Goal: Book appointment/travel/reservation

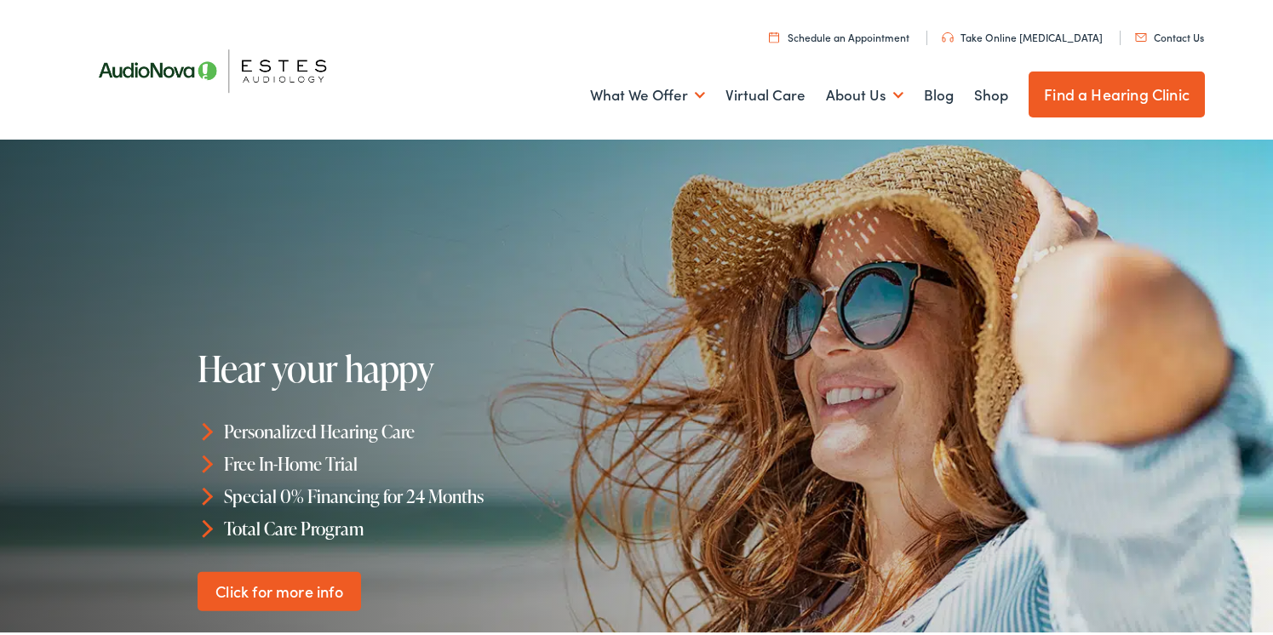
click at [1096, 102] on link "Find a Hearing Clinic" at bounding box center [1116, 91] width 176 height 46
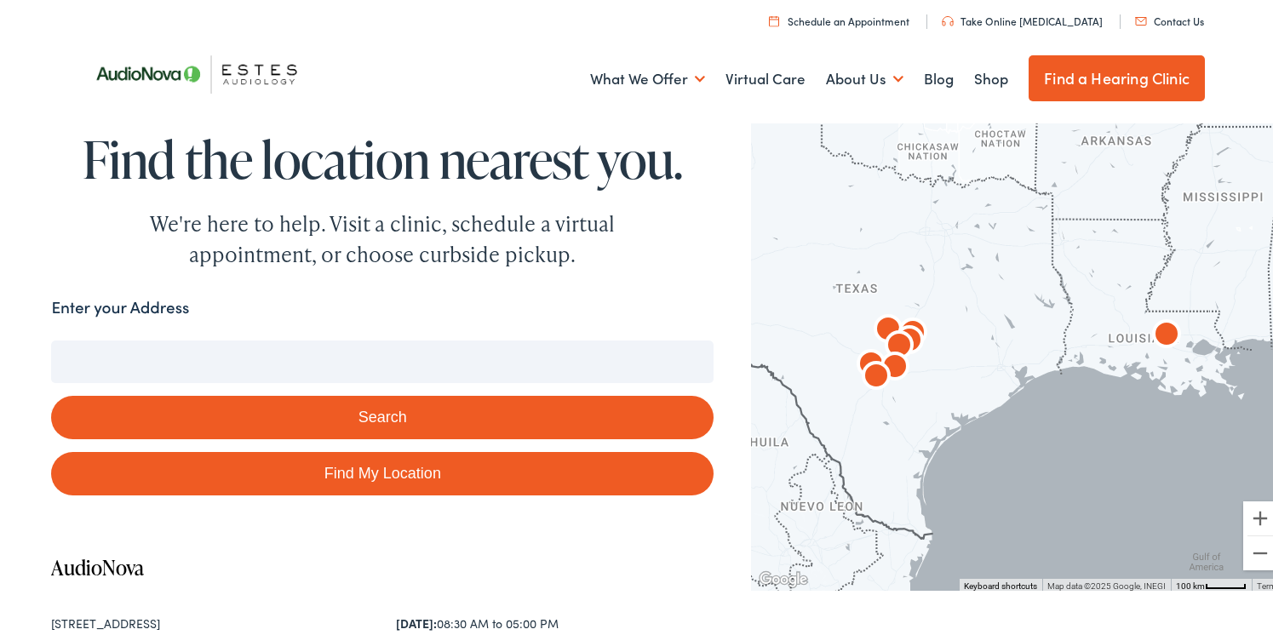
click at [138, 354] on input "Enter your Address" at bounding box center [382, 358] width 662 height 43
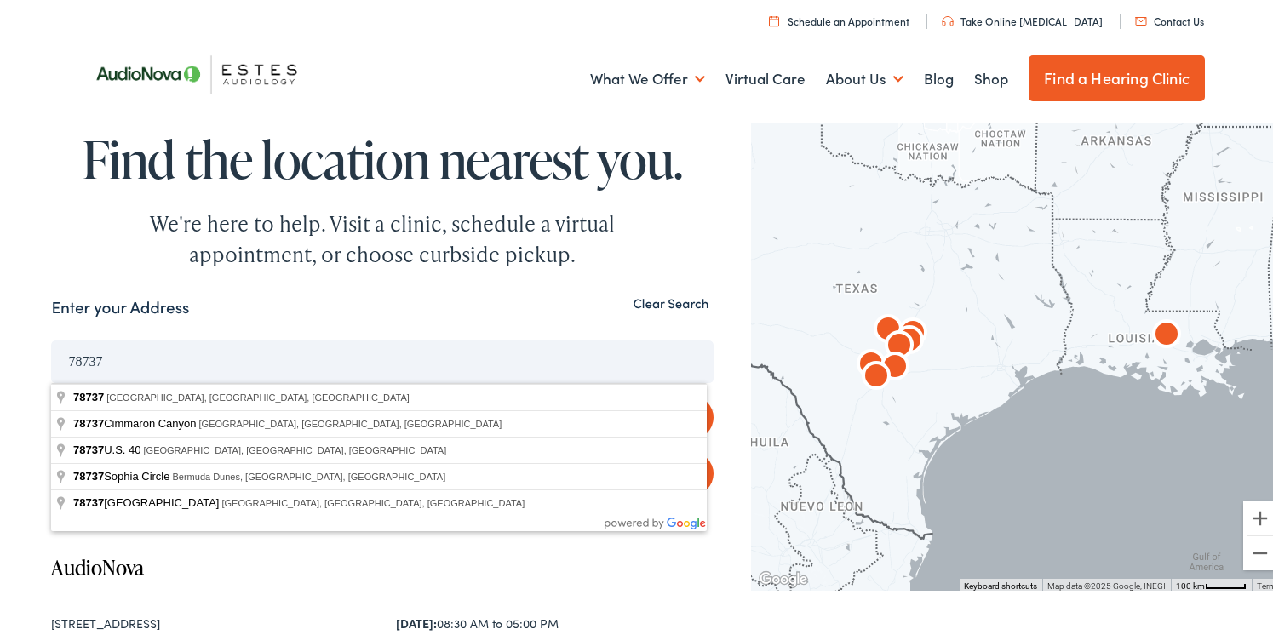
type input "Austin, TX 78737, USA"
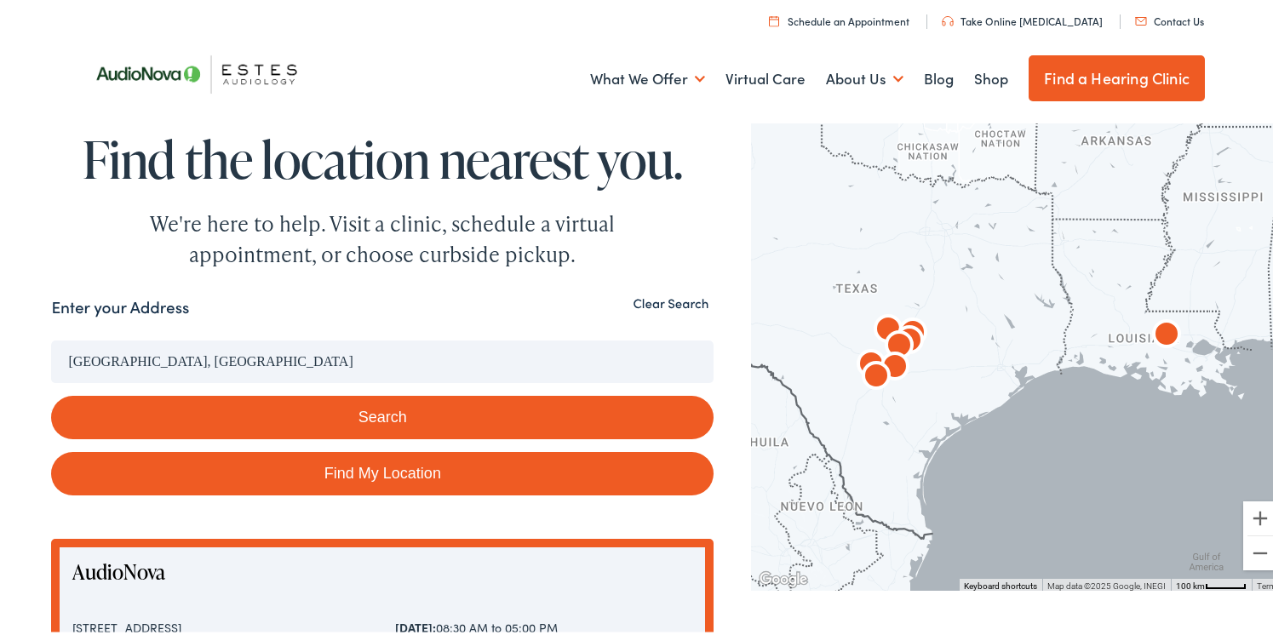
click at [362, 406] on button "Search" at bounding box center [382, 413] width 662 height 43
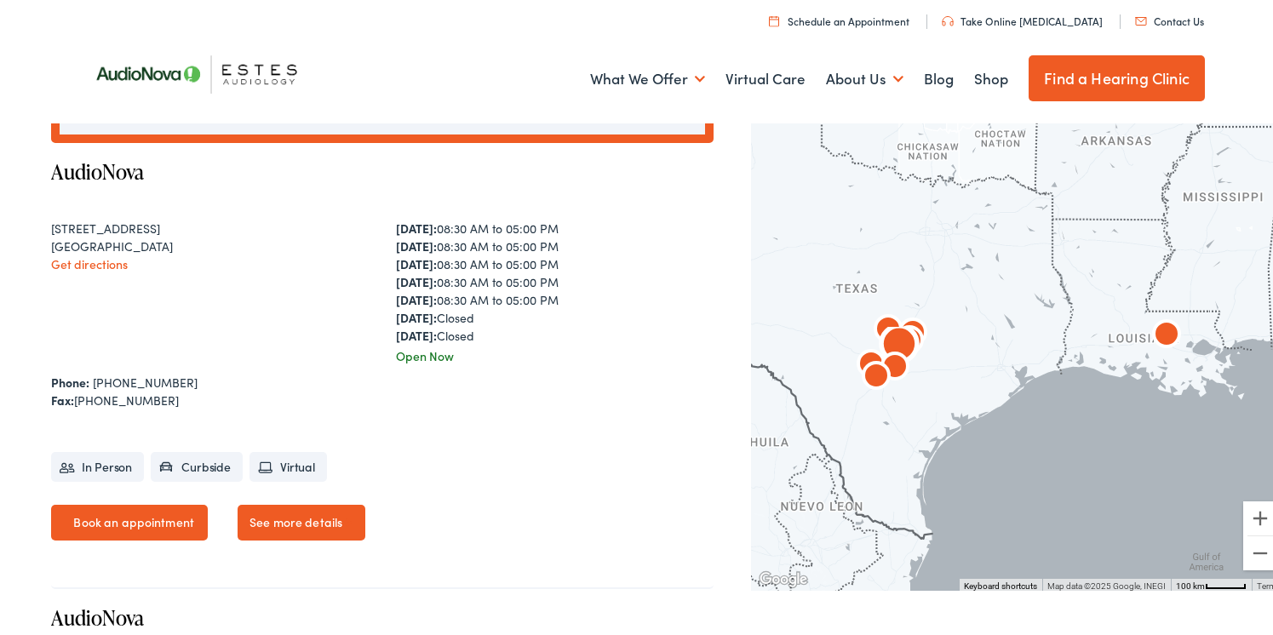
scroll to position [863, 0]
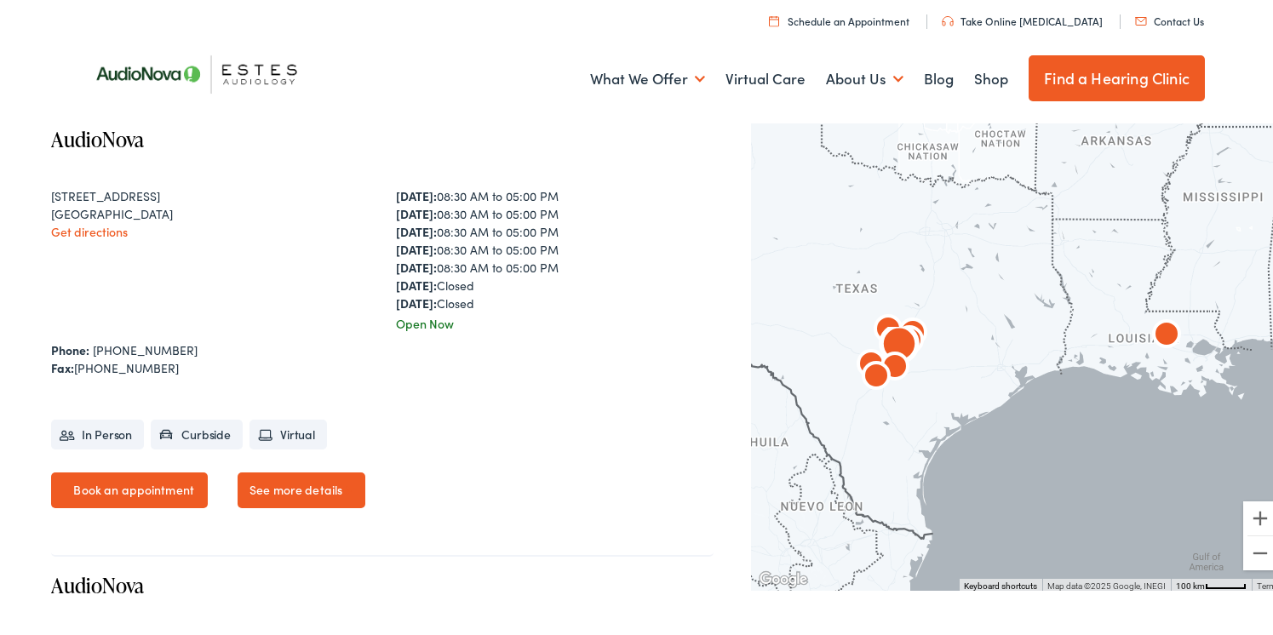
click at [287, 489] on link "See more details" at bounding box center [302, 487] width 128 height 36
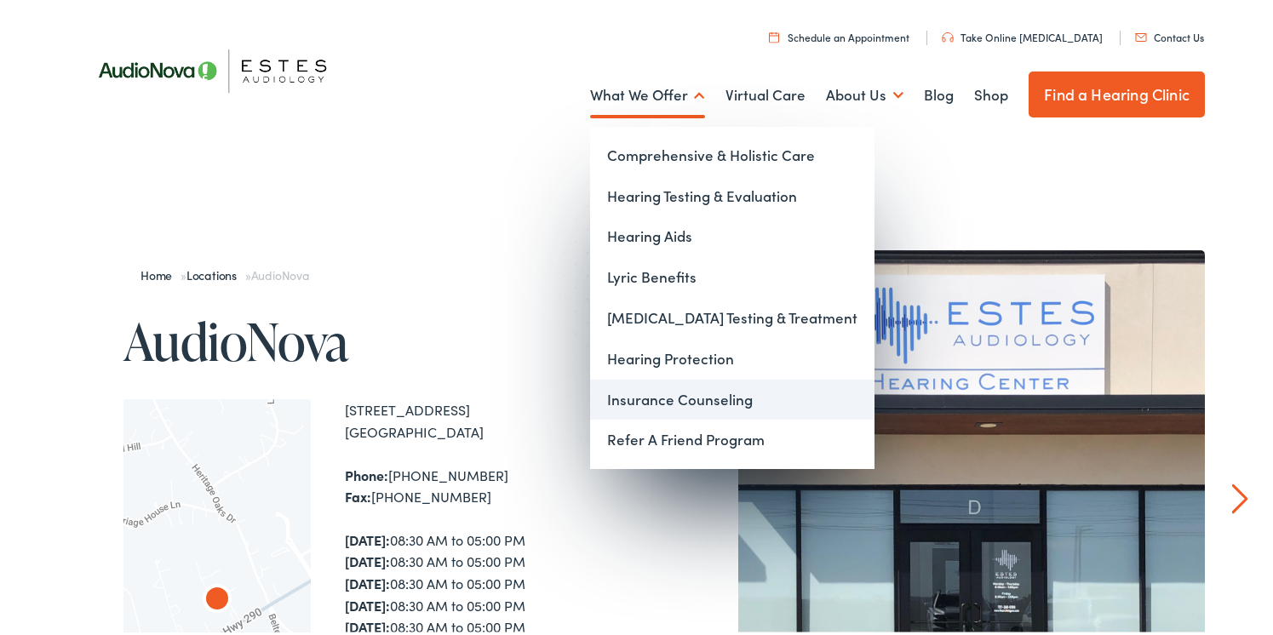
click at [639, 398] on link "Insurance Counseling" at bounding box center [732, 396] width 284 height 41
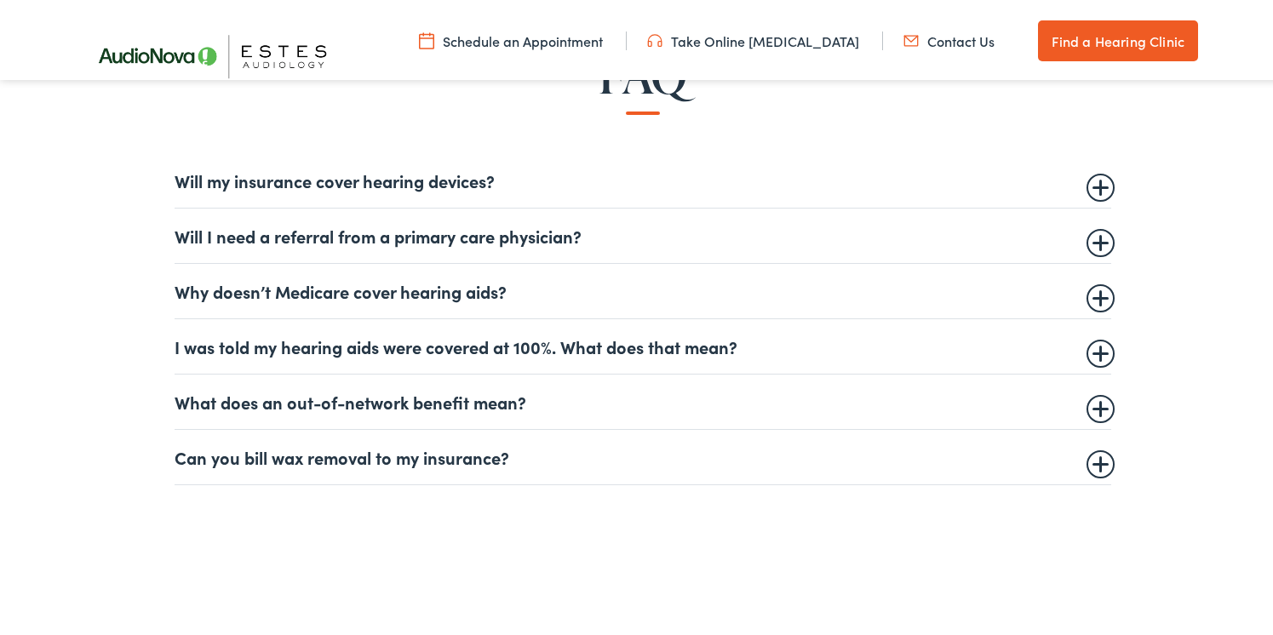
scroll to position [1071, 0]
click at [1100, 186] on summary "Will my insurance cover hearing devices?" at bounding box center [643, 176] width 936 height 20
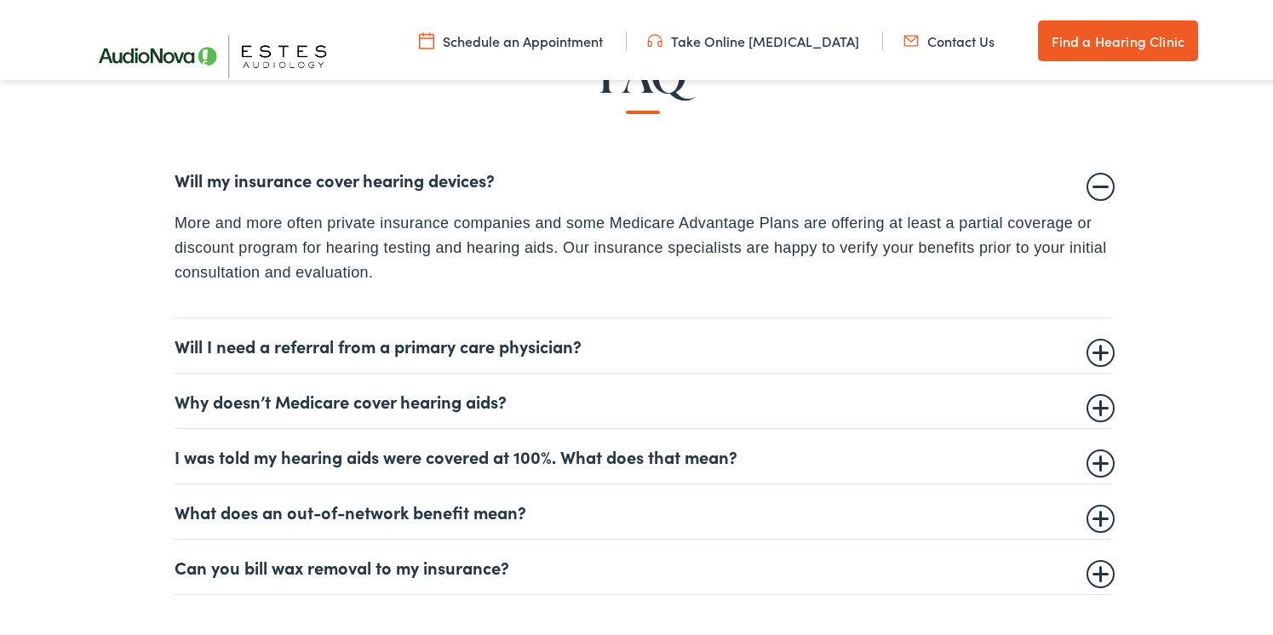
click at [1102, 346] on summary "Will I need a referral from a primary care physician?" at bounding box center [643, 342] width 936 height 20
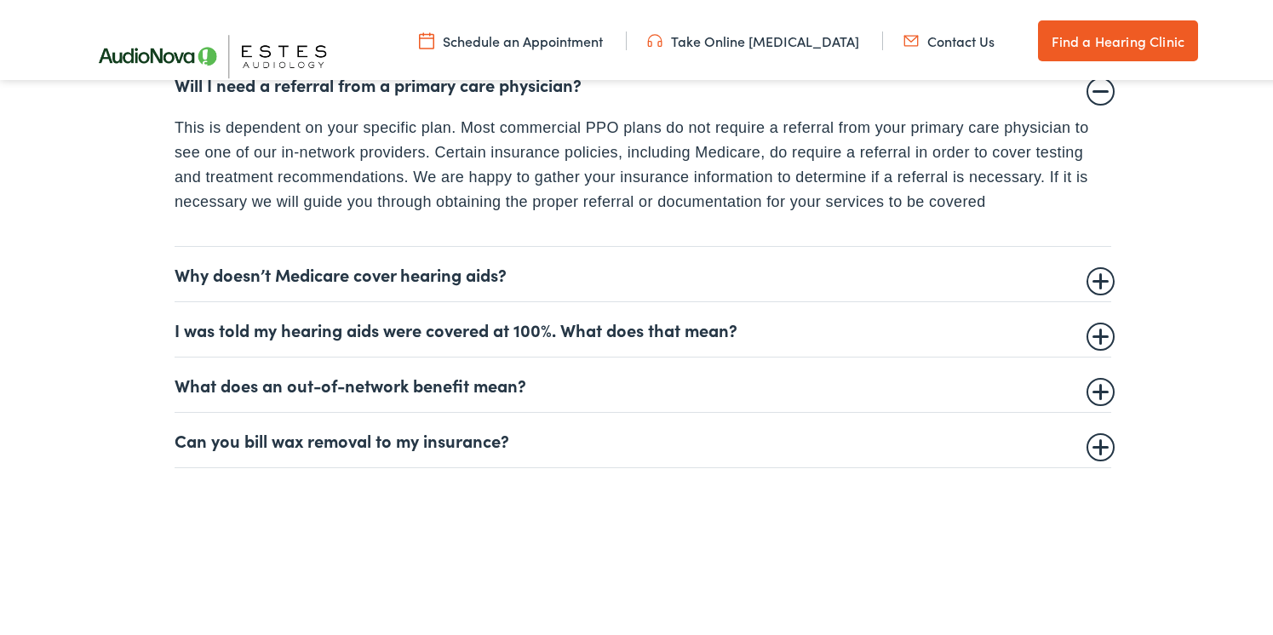
scroll to position [1224, 0]
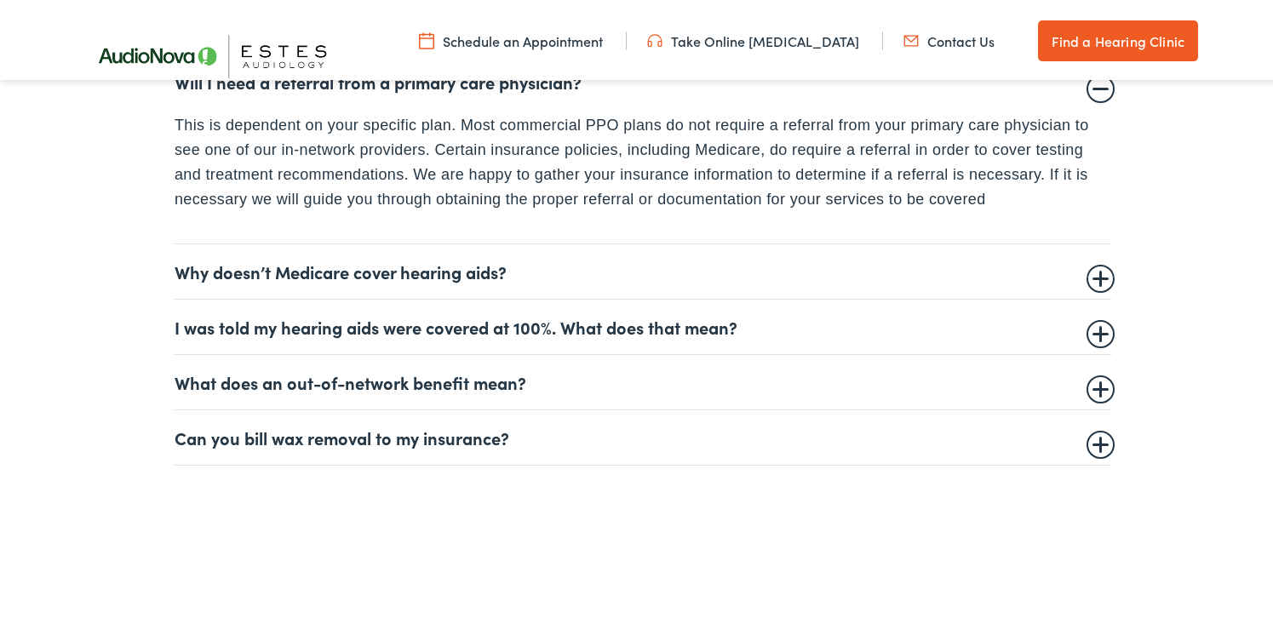
click at [1091, 335] on details "I was told my hearing aids were covered at 100%. What does that mean? In most c…" at bounding box center [643, 323] width 936 height 55
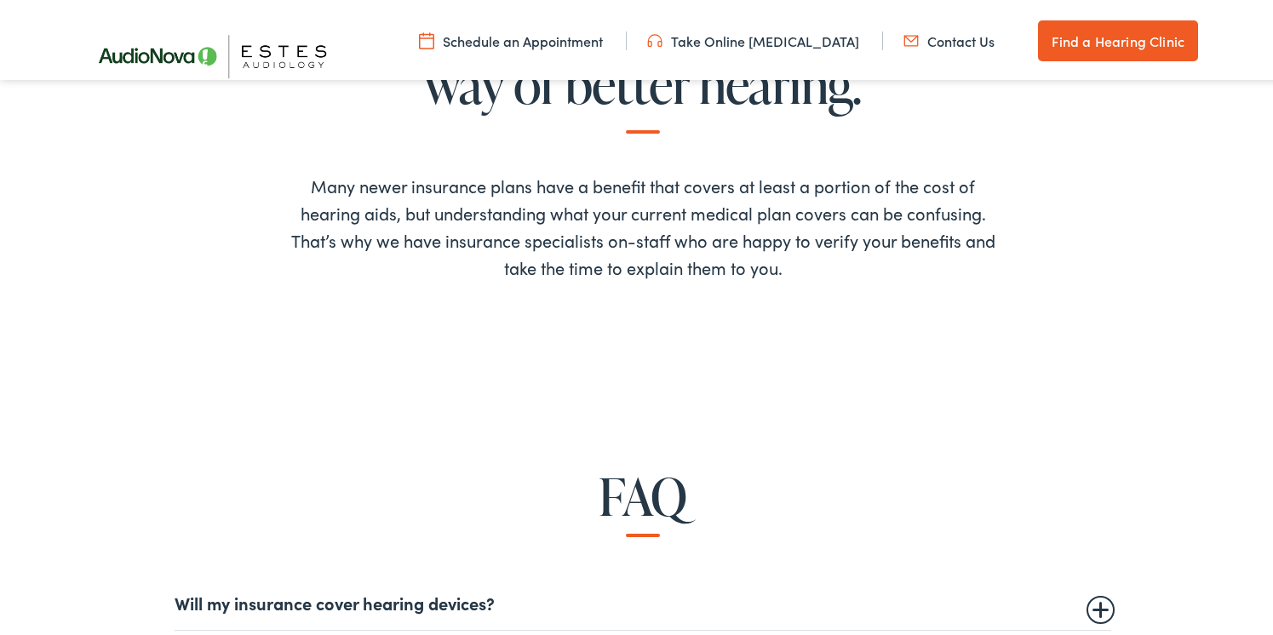
scroll to position [638, 0]
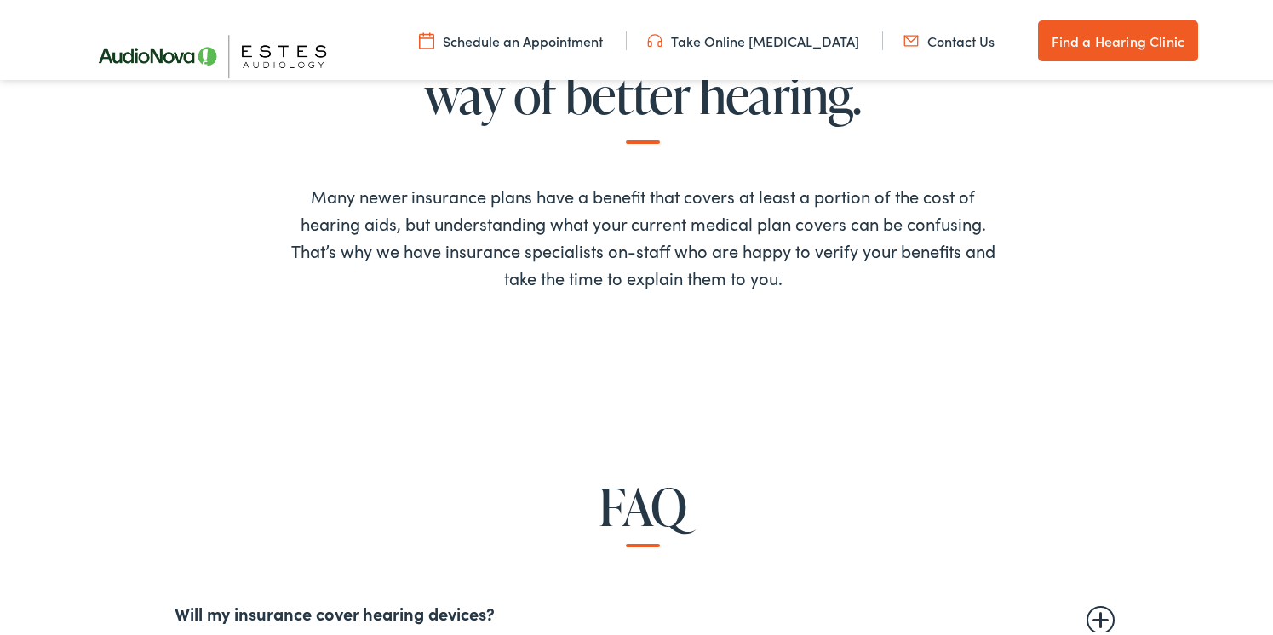
click at [535, 34] on link "Schedule an Appointment" at bounding box center [511, 37] width 184 height 19
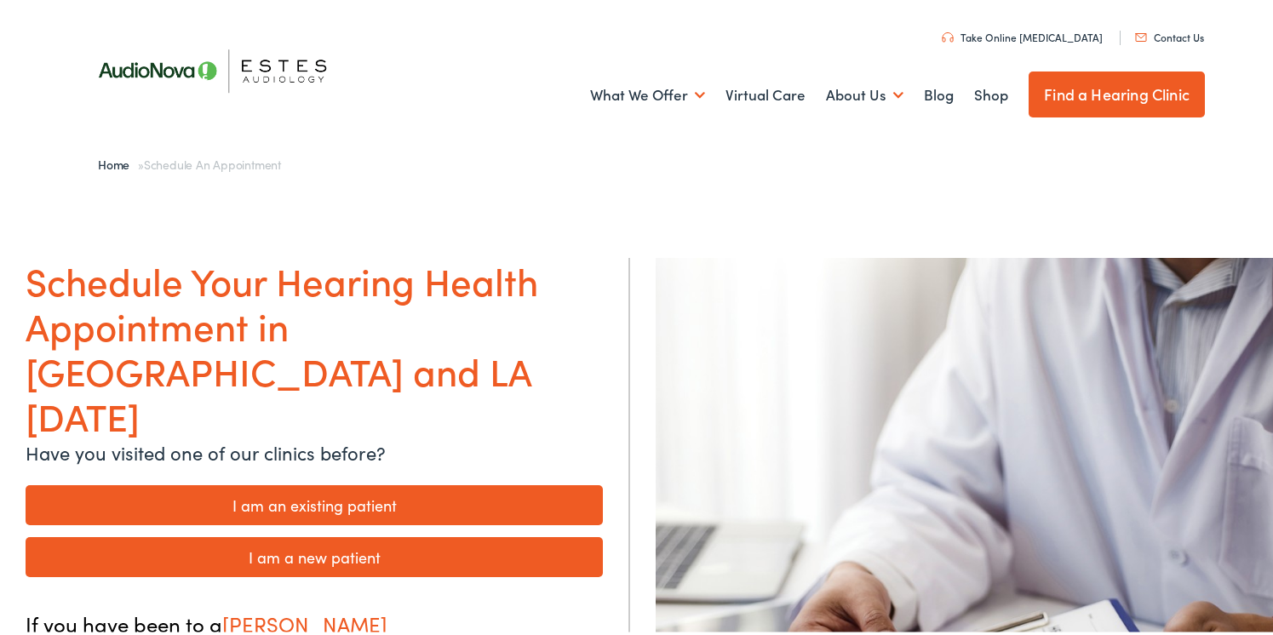
click at [313, 534] on link "I am a new patient" at bounding box center [314, 554] width 577 height 40
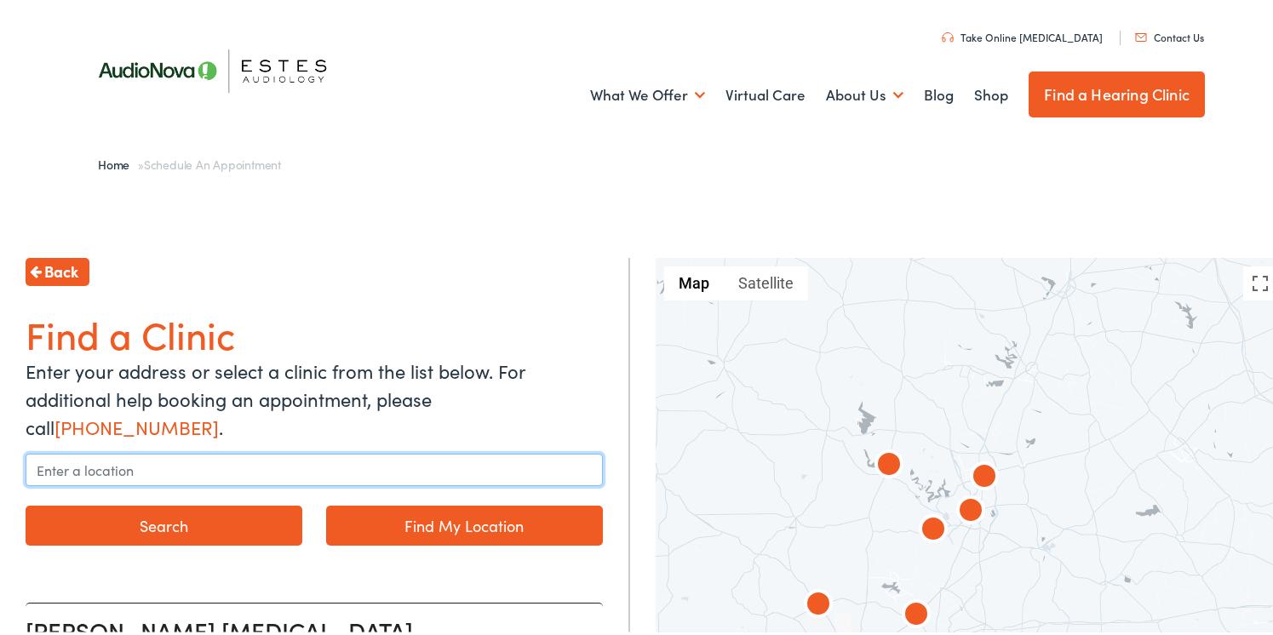
click at [142, 465] on input "text" at bounding box center [314, 466] width 577 height 32
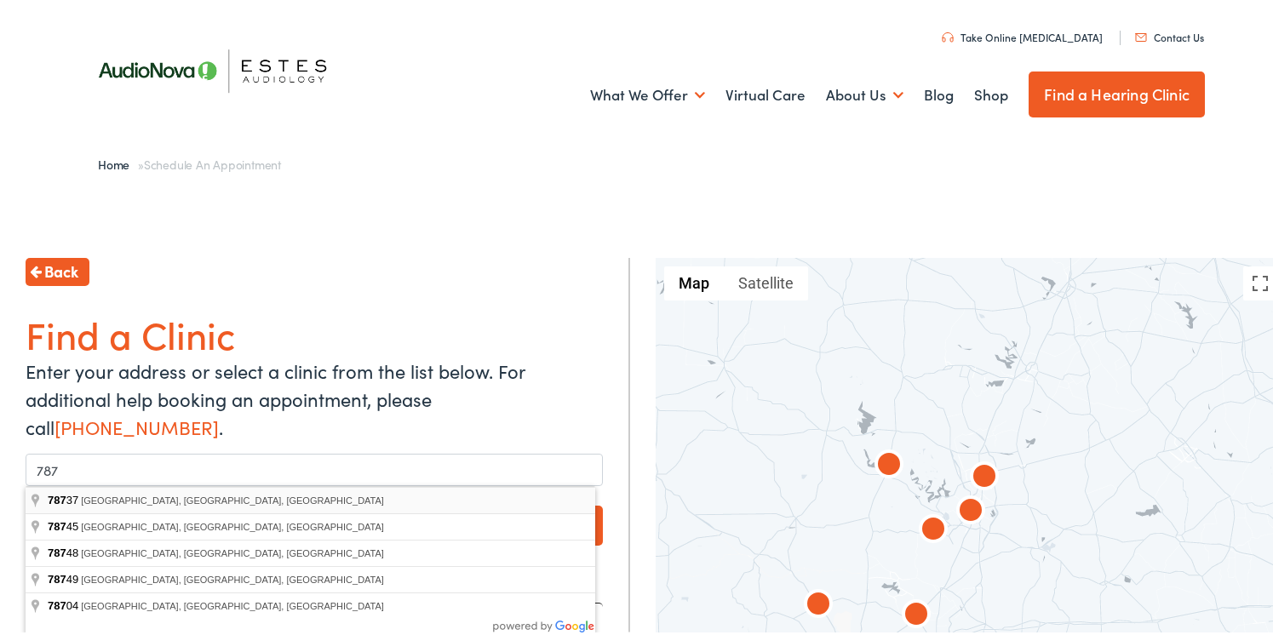
type input "Austin, TX 78737, USA"
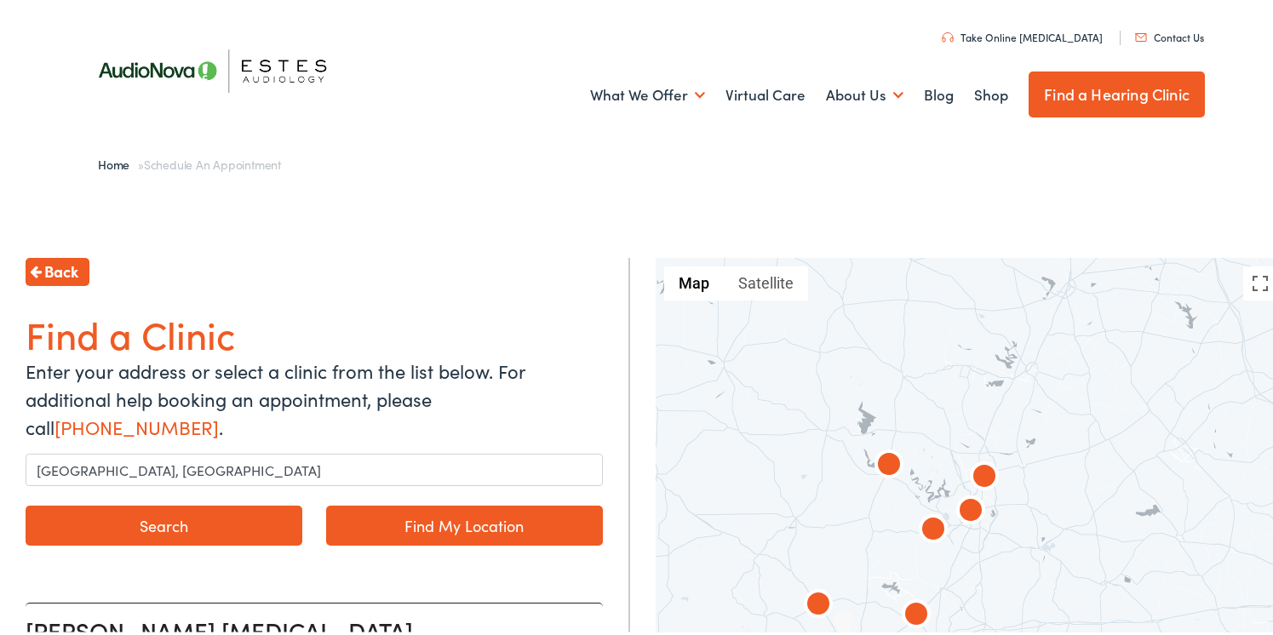
click at [195, 528] on button "Search" at bounding box center [164, 522] width 277 height 40
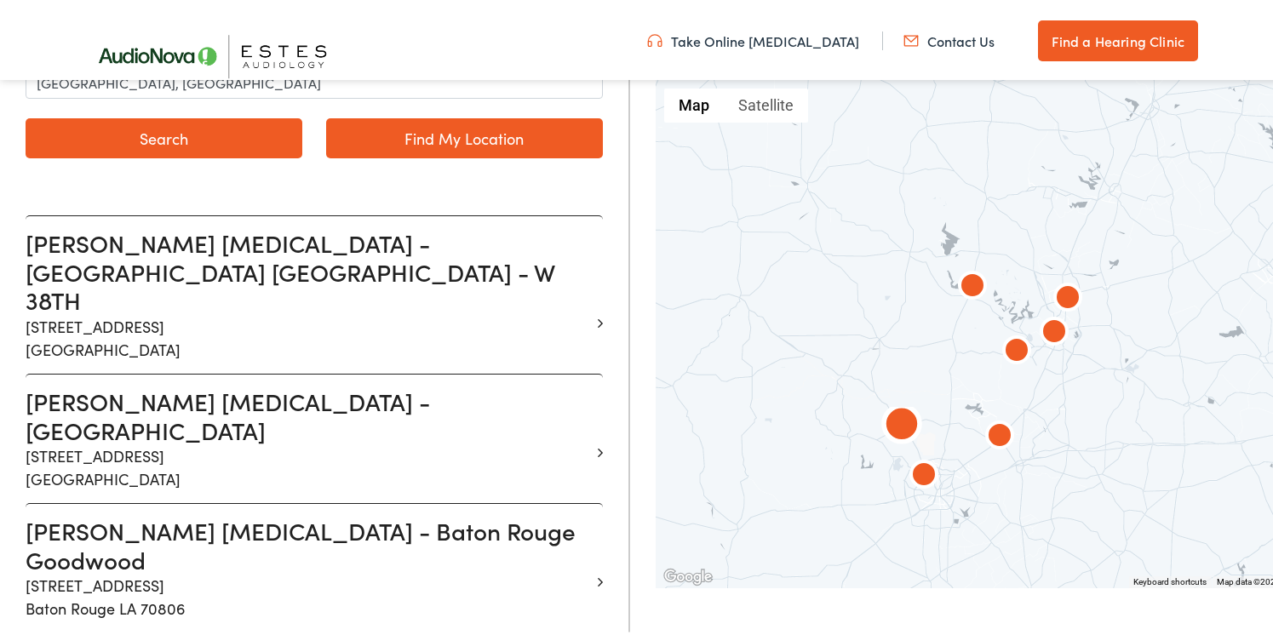
scroll to position [394, 0]
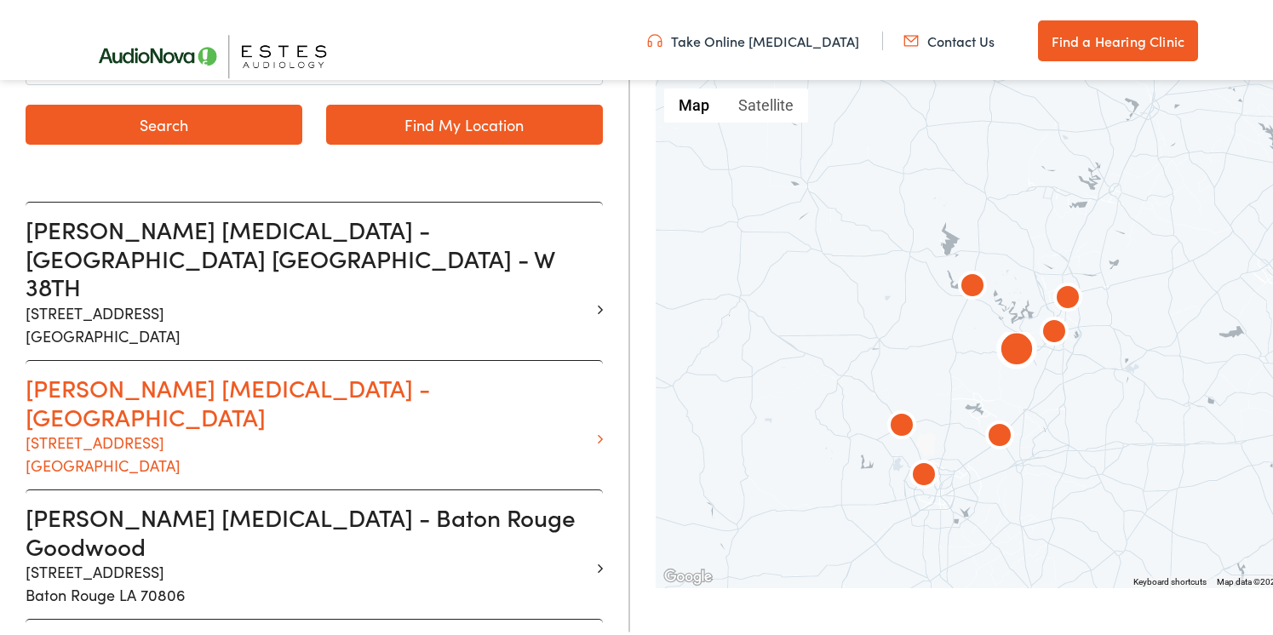
click at [150, 427] on p "[STREET_ADDRESS]" at bounding box center [308, 450] width 564 height 46
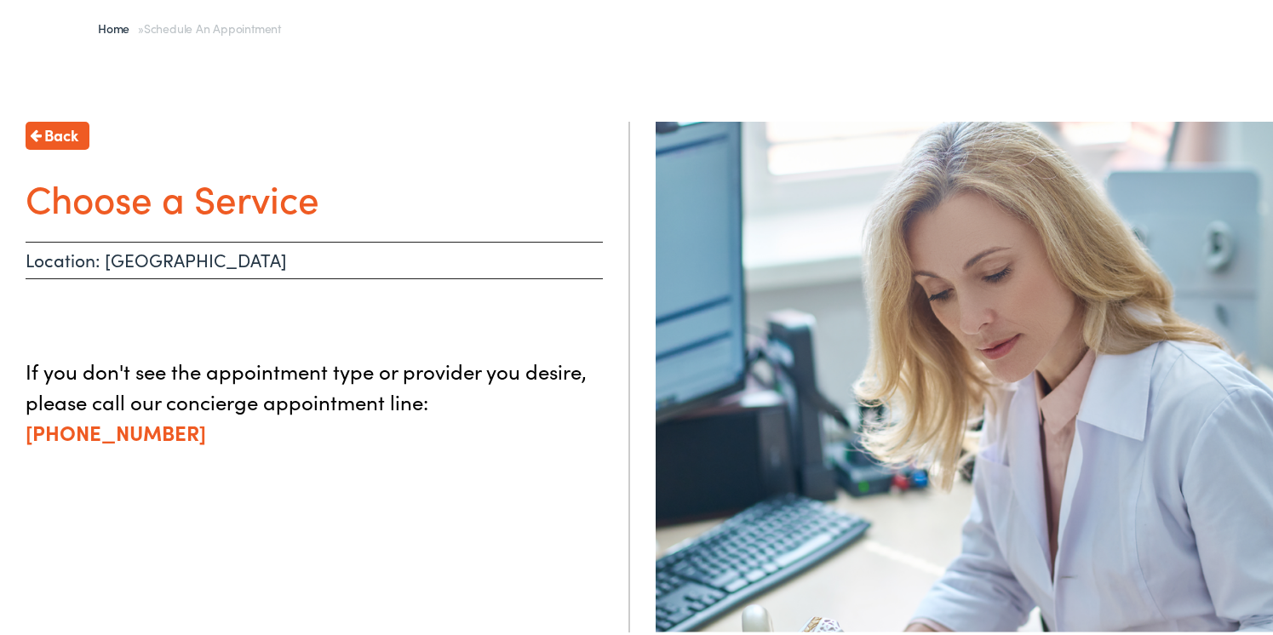
scroll to position [140, 0]
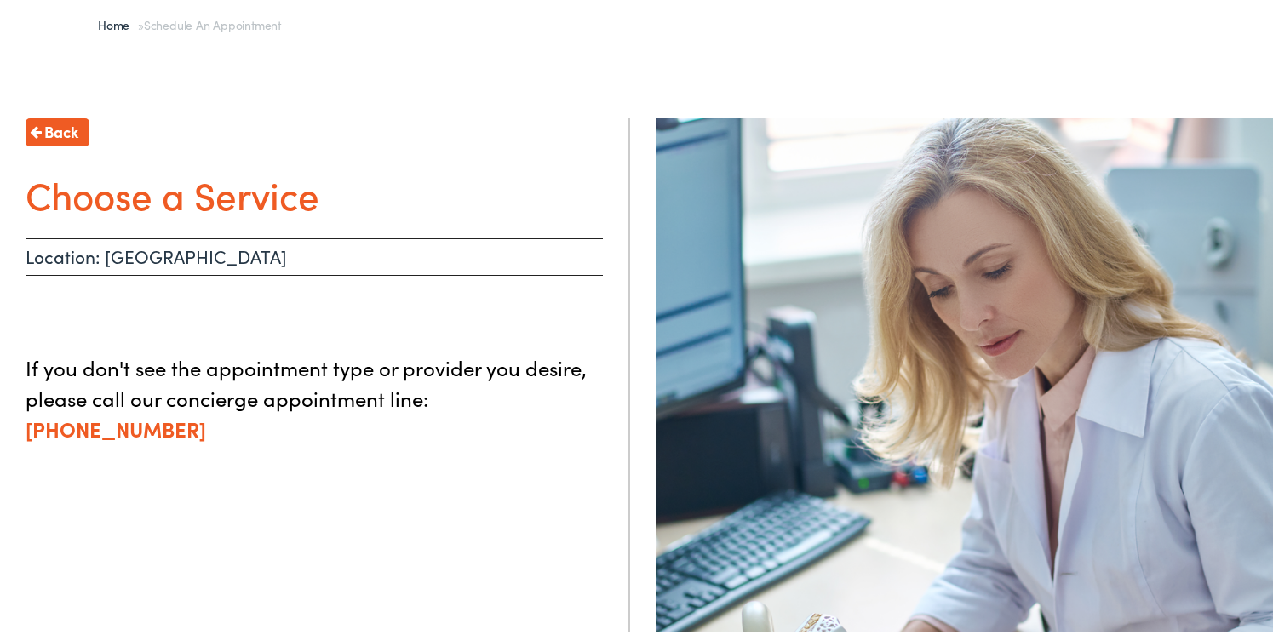
click at [160, 260] on p "Location: [GEOGRAPHIC_DATA]" at bounding box center [314, 253] width 577 height 37
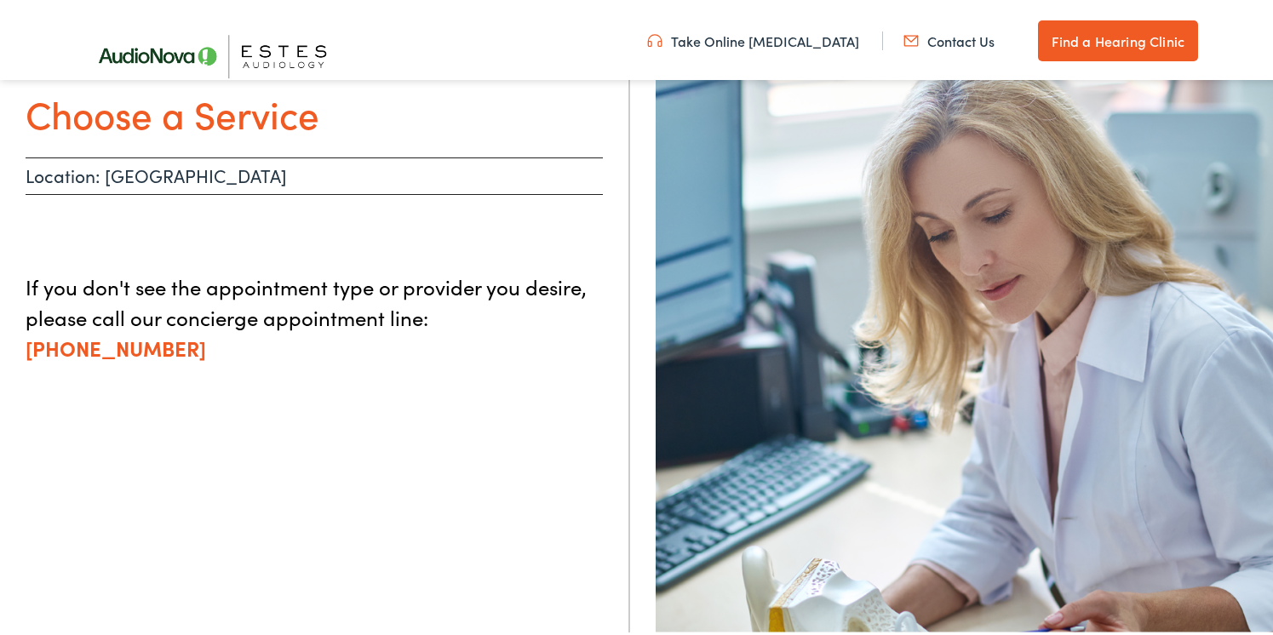
scroll to position [0, 0]
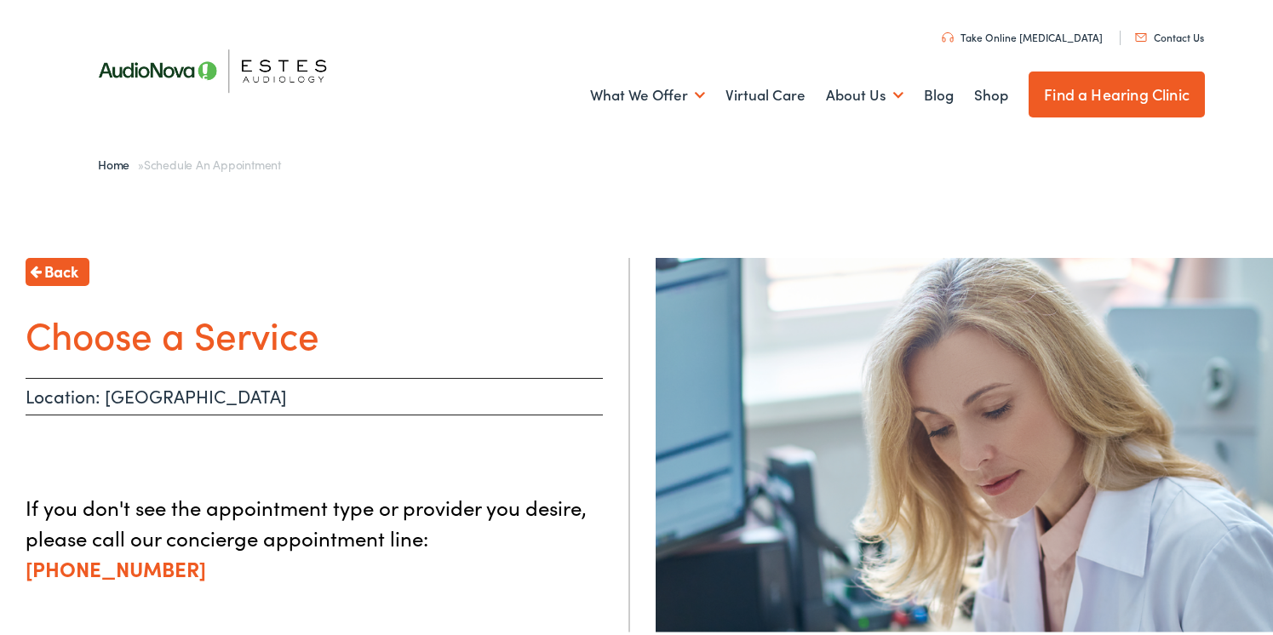
click at [1109, 91] on link "Find a Hearing Clinic" at bounding box center [1116, 91] width 176 height 46
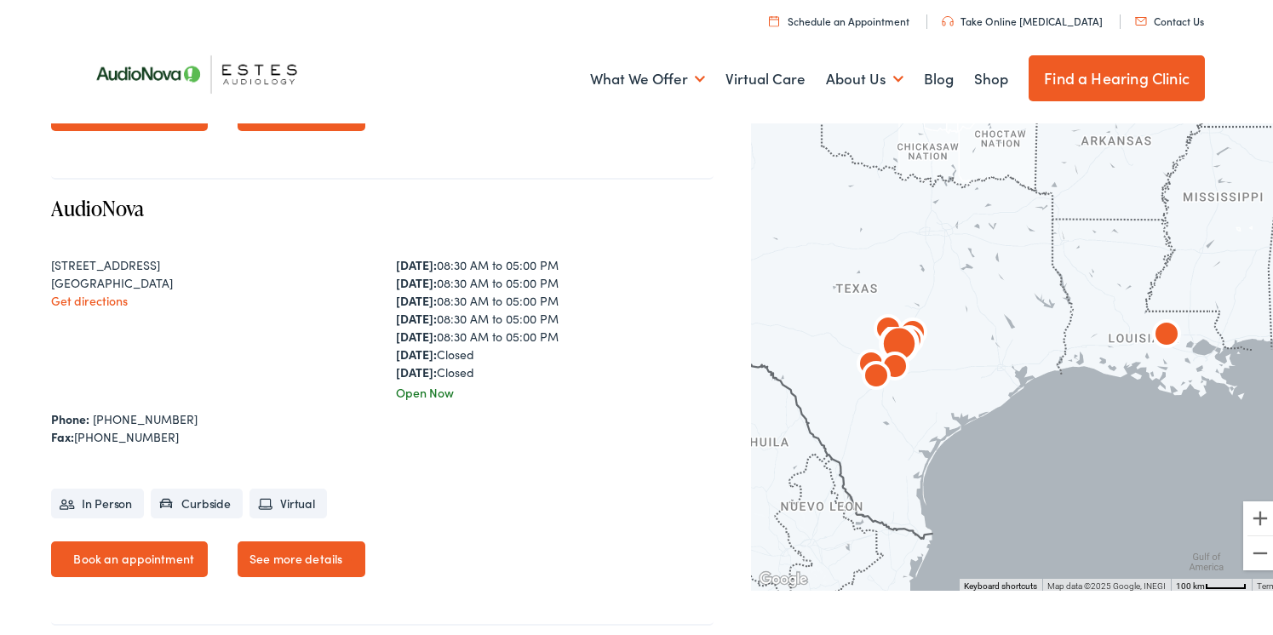
scroll to position [816, 0]
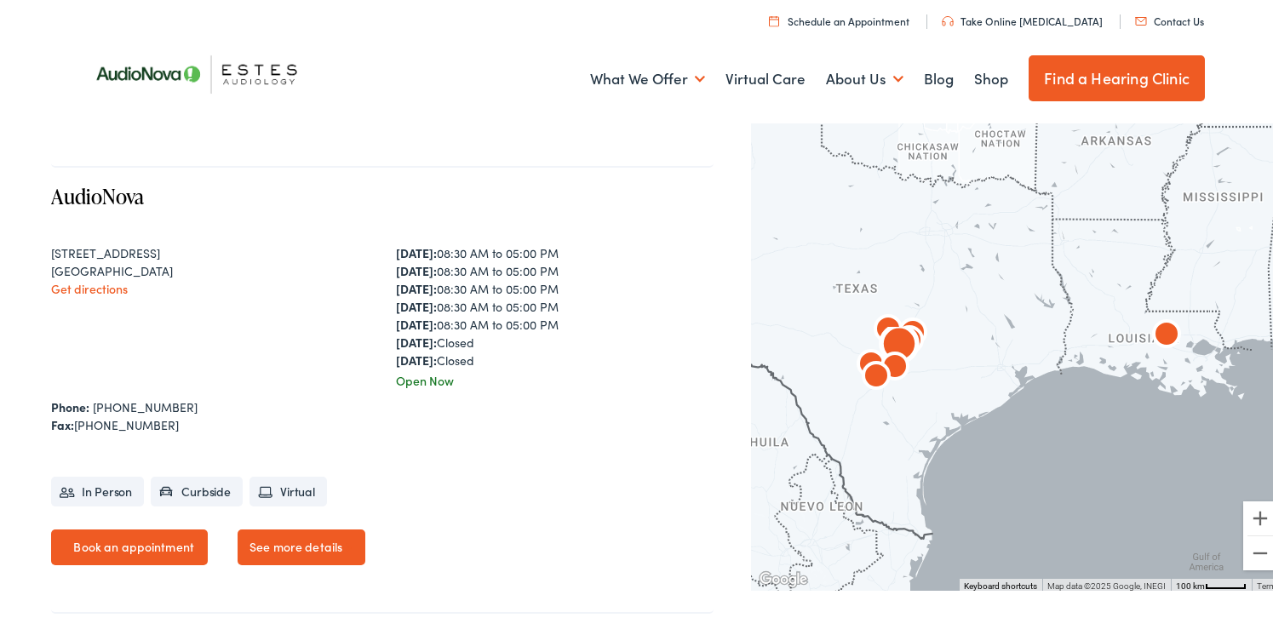
click at [167, 541] on link "Book an appointment" at bounding box center [129, 544] width 157 height 36
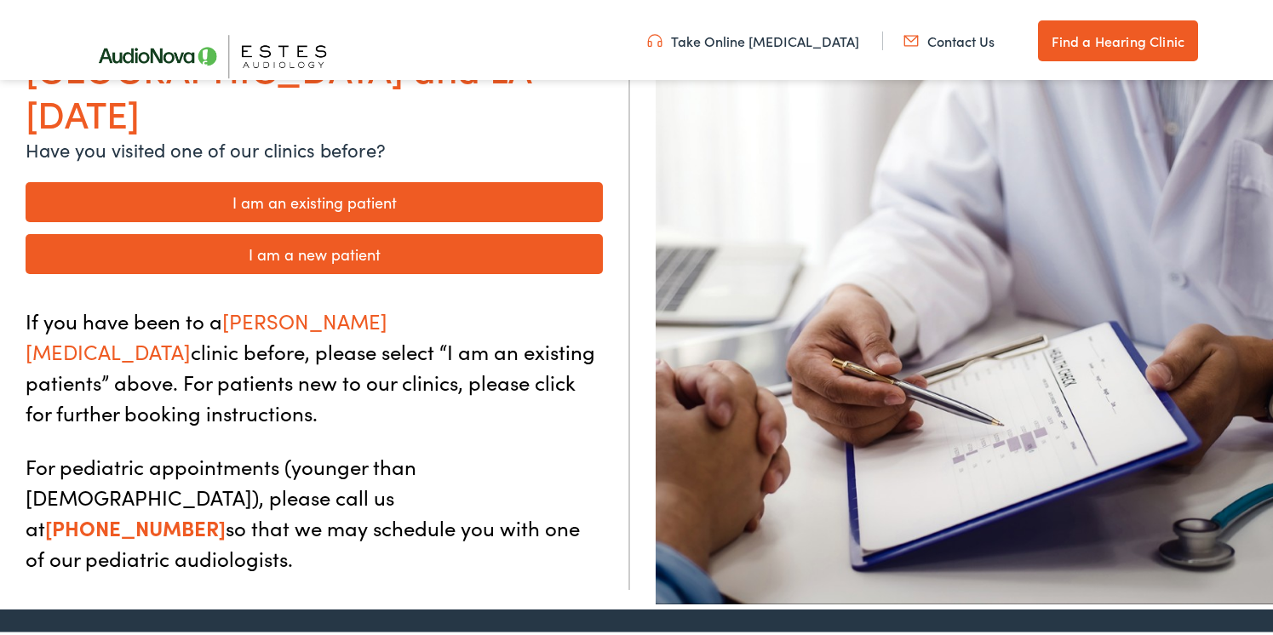
scroll to position [294, 0]
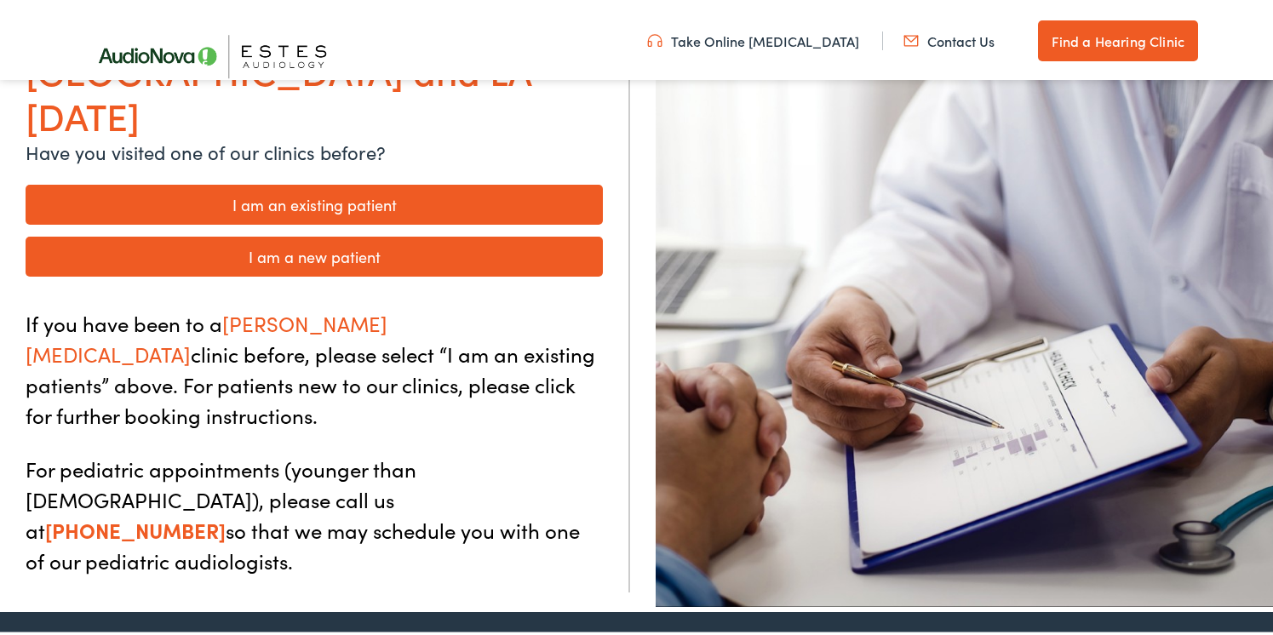
click at [283, 233] on link "I am a new patient" at bounding box center [314, 253] width 577 height 40
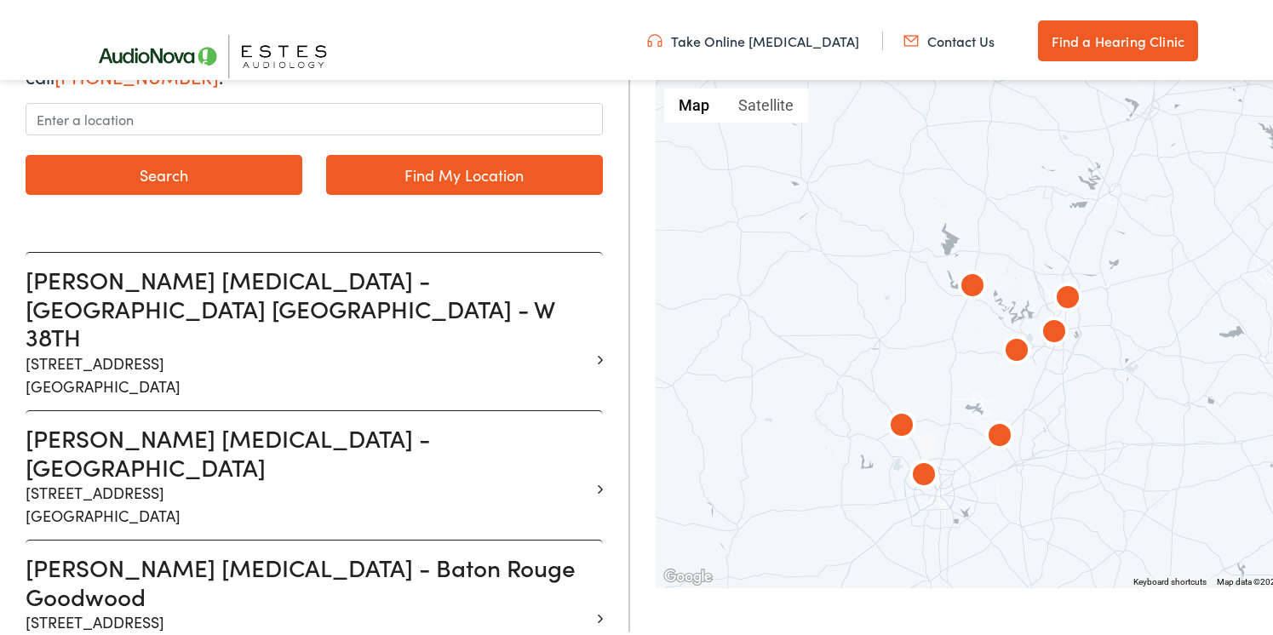
scroll to position [346, 0]
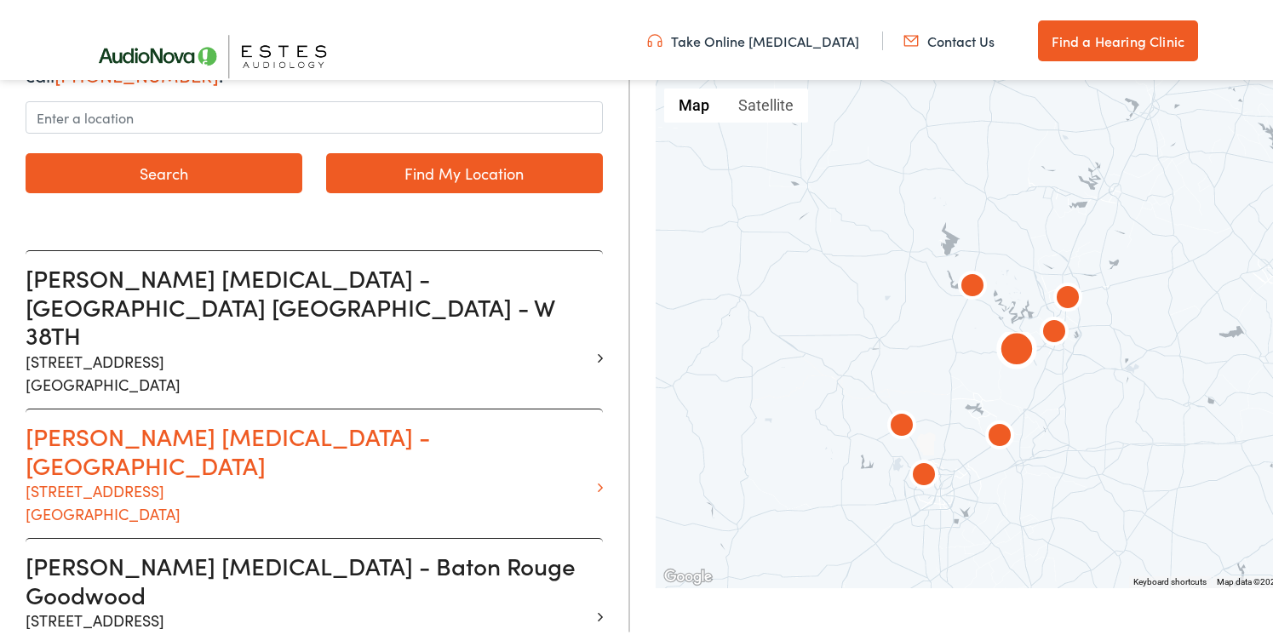
click at [128, 476] on p "[STREET_ADDRESS]" at bounding box center [308, 499] width 564 height 46
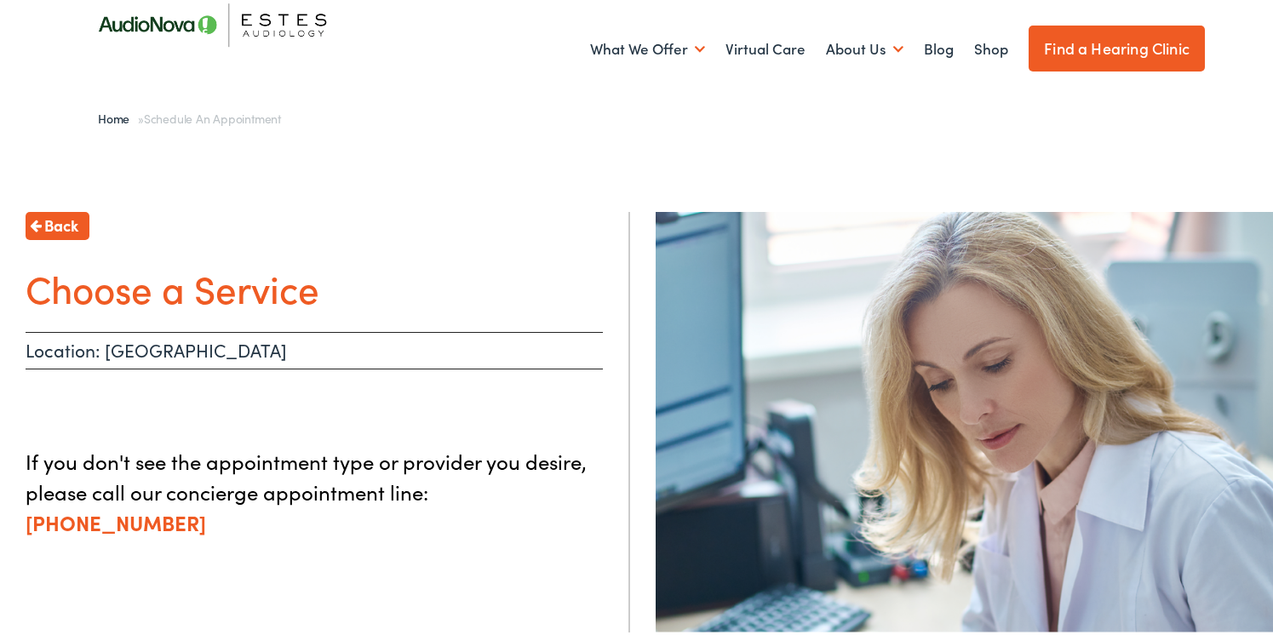
scroll to position [57, 0]
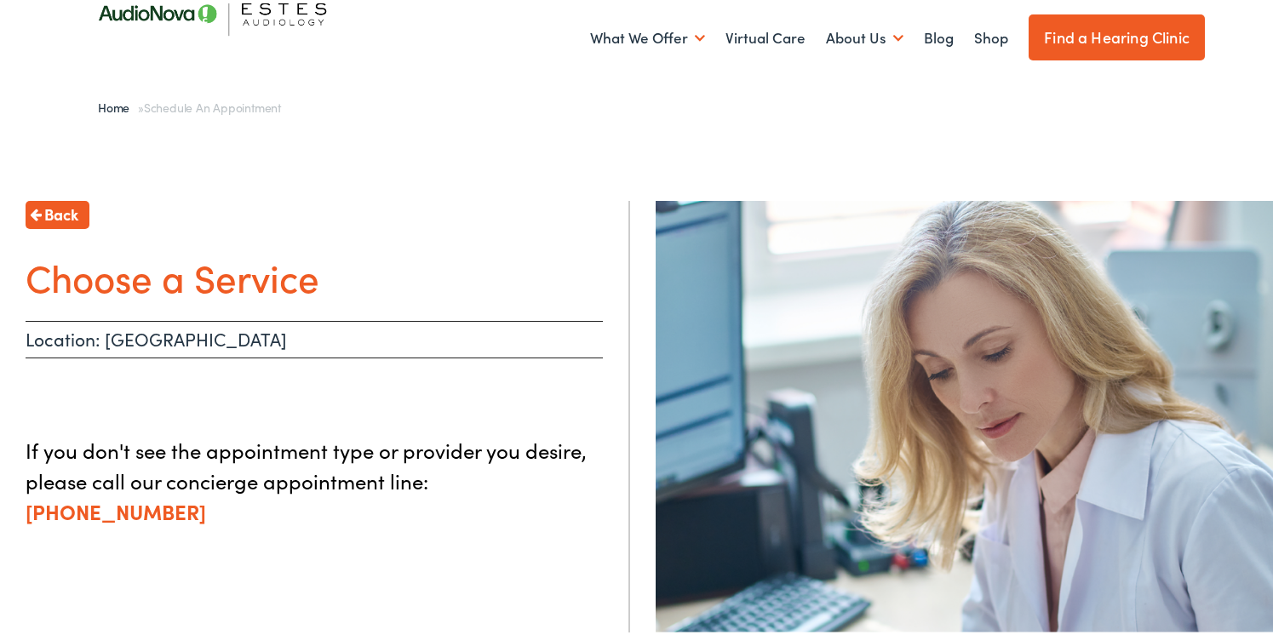
click at [77, 211] on span "Back" at bounding box center [61, 210] width 34 height 23
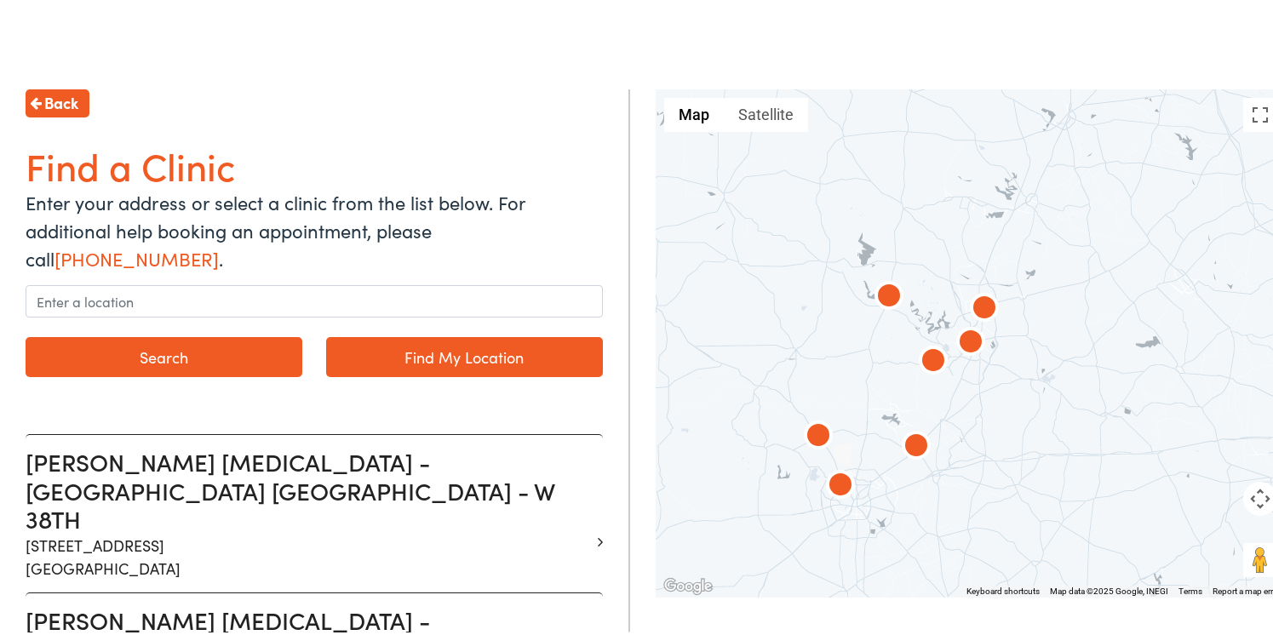
scroll to position [171, 0]
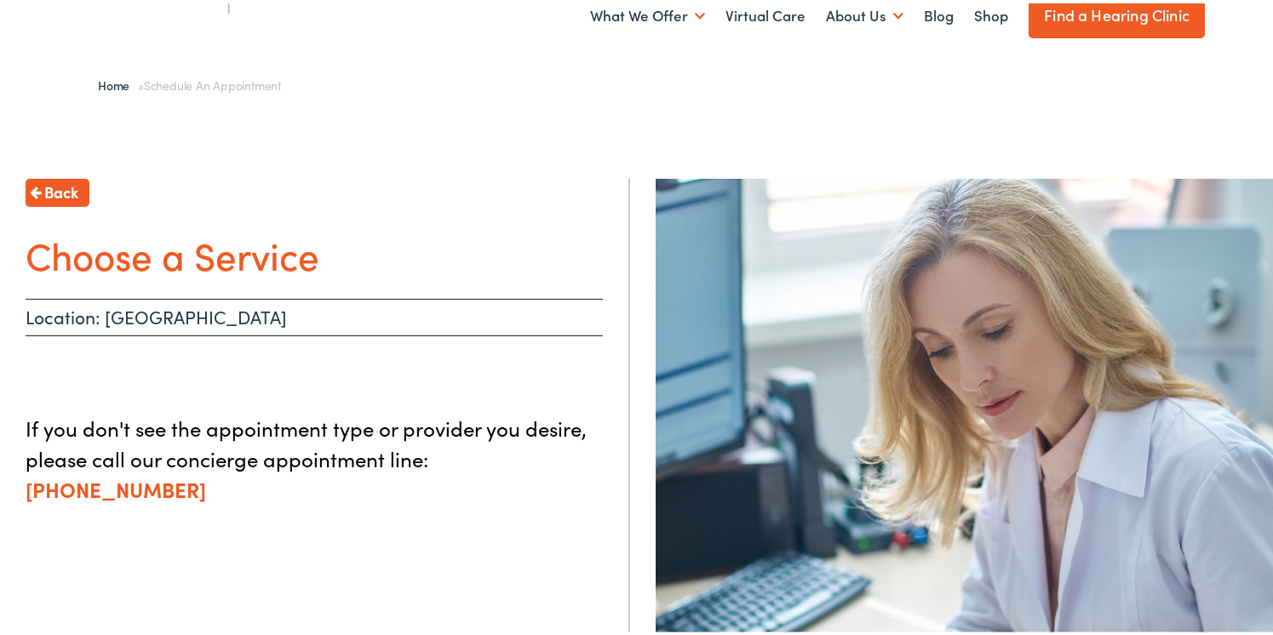
scroll to position [86, 0]
